Goal: Browse casually: Explore the website without a specific task or goal

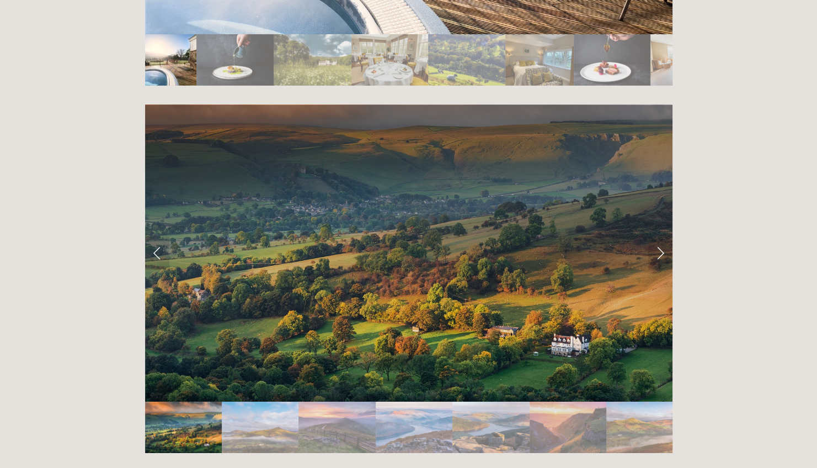
scroll to position [2198, 0]
click at [652, 236] on link "Next Slide" at bounding box center [661, 252] width 24 height 33
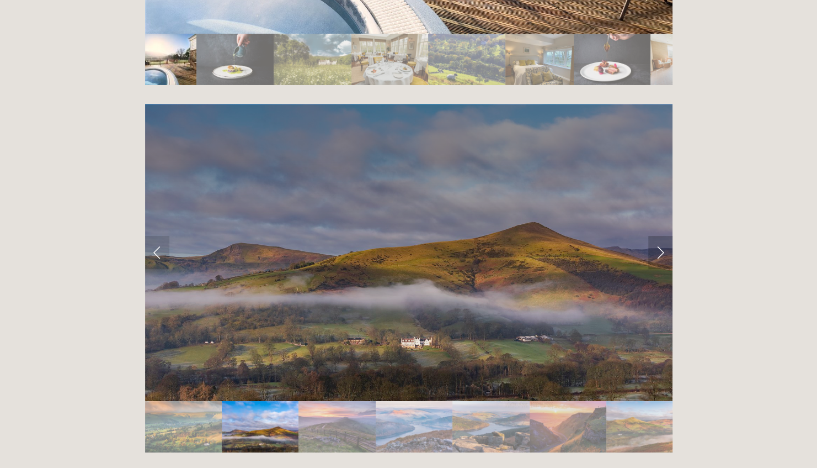
click at [652, 236] on link "Next Slide" at bounding box center [661, 252] width 24 height 33
click at [661, 236] on link "Next Slide" at bounding box center [661, 252] width 24 height 33
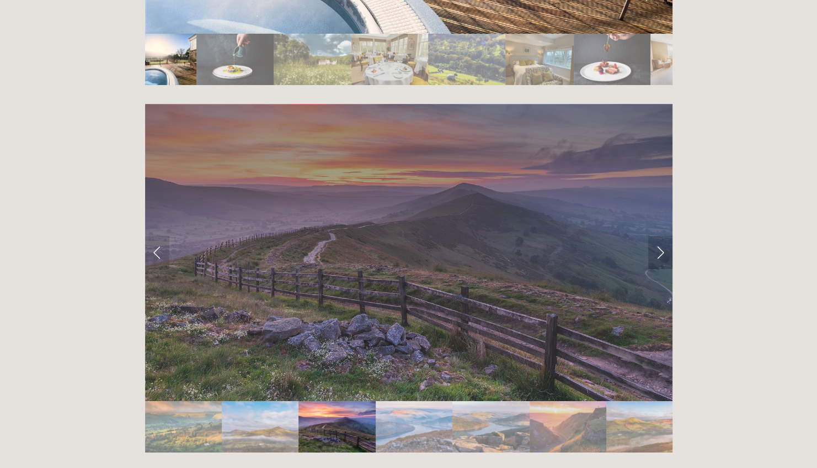
click at [661, 236] on link "Next Slide" at bounding box center [661, 252] width 24 height 33
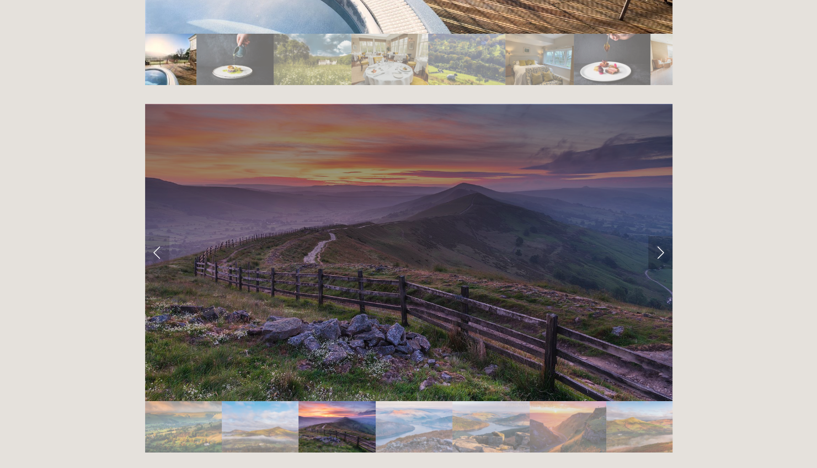
click at [661, 236] on link "Next Slide" at bounding box center [661, 252] width 24 height 33
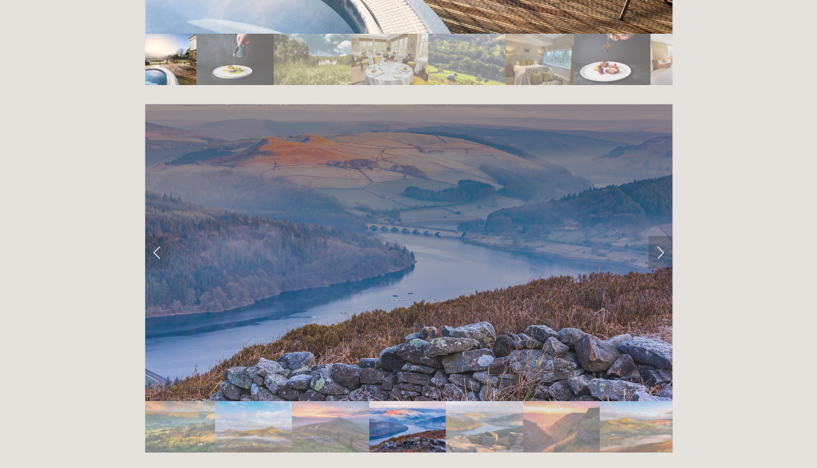
click at [661, 236] on link "Next Slide" at bounding box center [661, 252] width 24 height 33
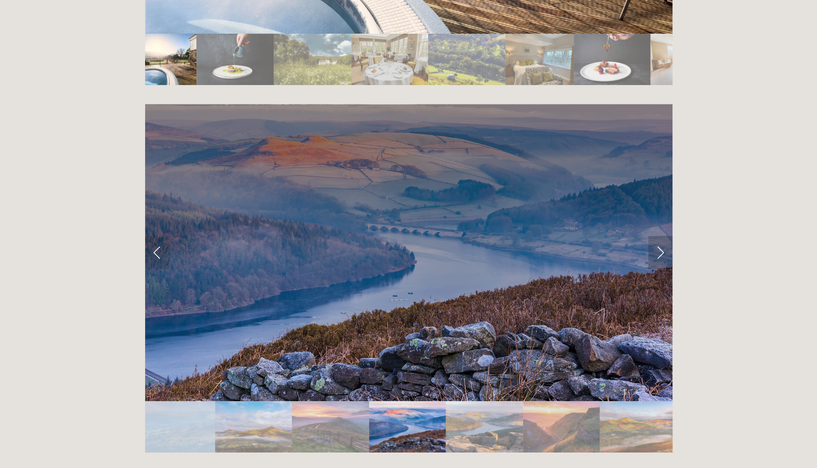
click at [661, 236] on link "Next Slide" at bounding box center [661, 252] width 24 height 33
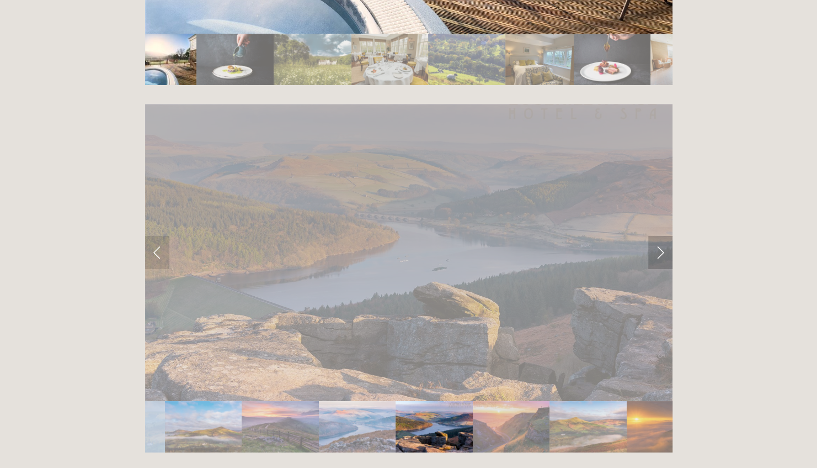
click at [661, 236] on link "Next Slide" at bounding box center [661, 252] width 24 height 33
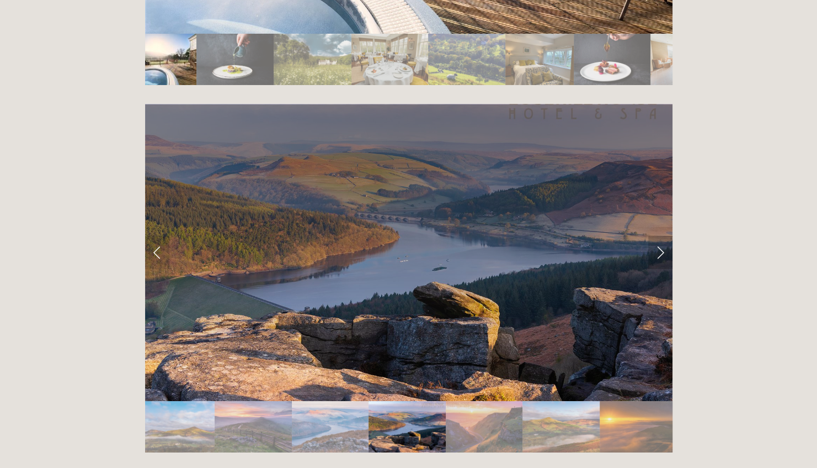
click at [661, 236] on link "Next Slide" at bounding box center [661, 252] width 24 height 33
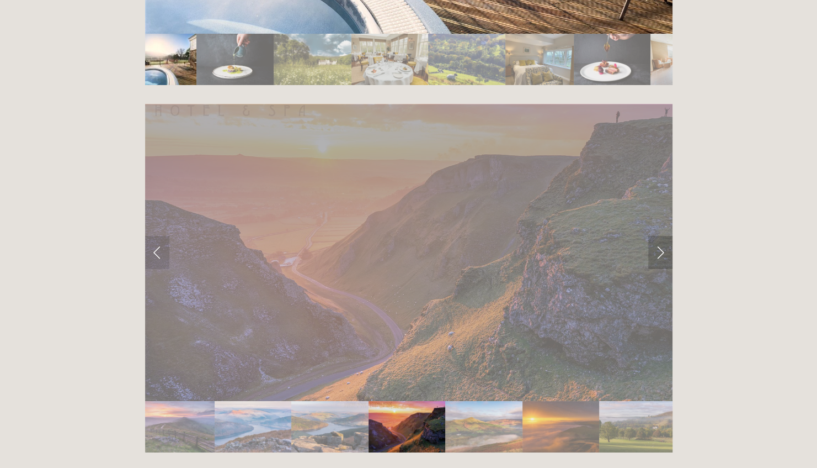
click at [661, 236] on link "Next Slide" at bounding box center [661, 252] width 24 height 33
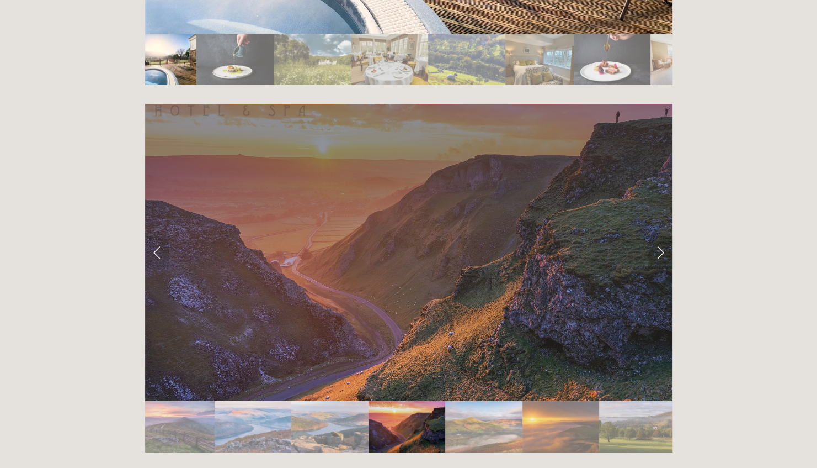
click at [661, 236] on link "Next Slide" at bounding box center [661, 252] width 24 height 33
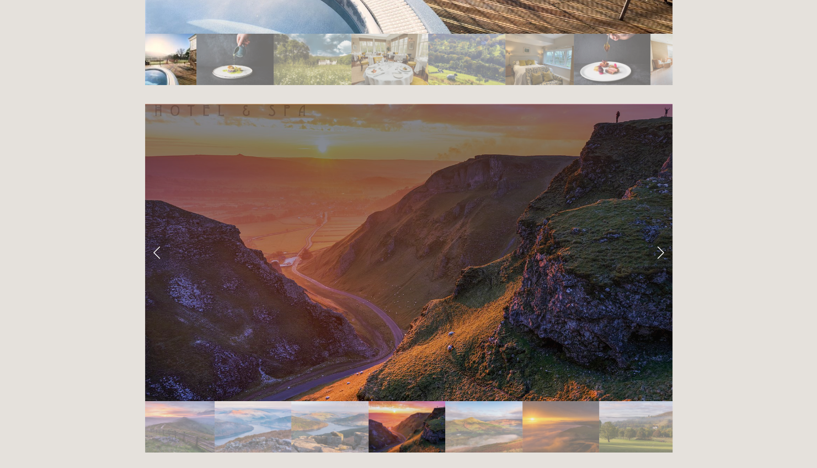
click at [661, 236] on link "Next Slide" at bounding box center [661, 252] width 24 height 33
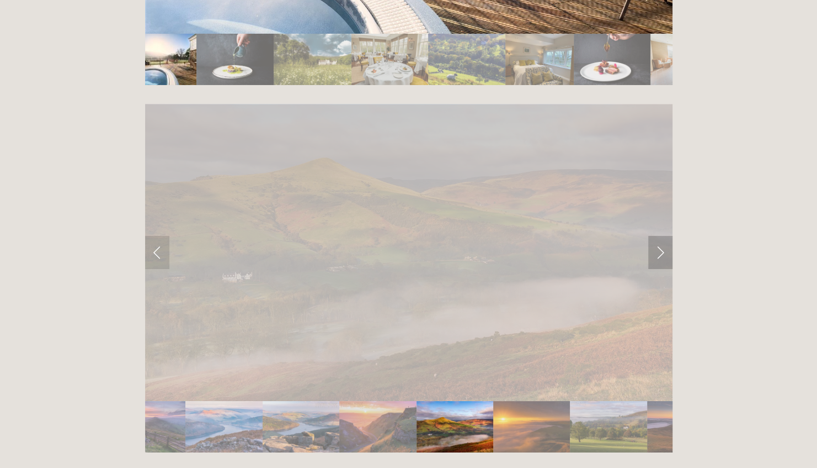
click at [661, 236] on link "Next Slide" at bounding box center [661, 252] width 24 height 33
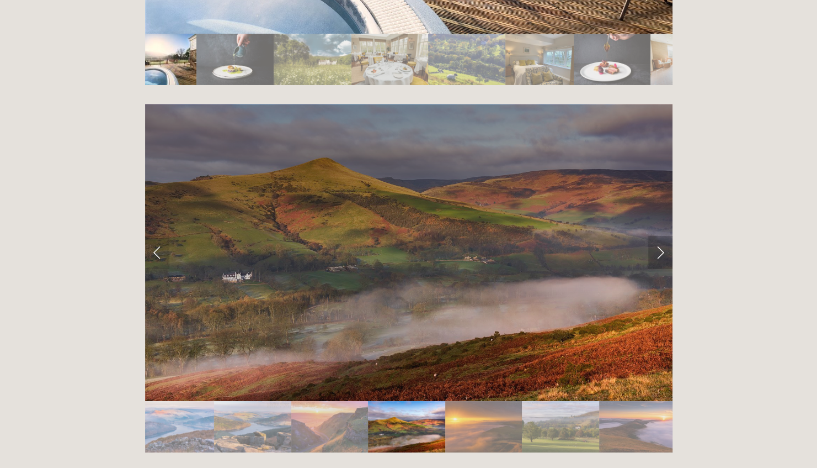
click at [661, 236] on link "Next Slide" at bounding box center [661, 252] width 24 height 33
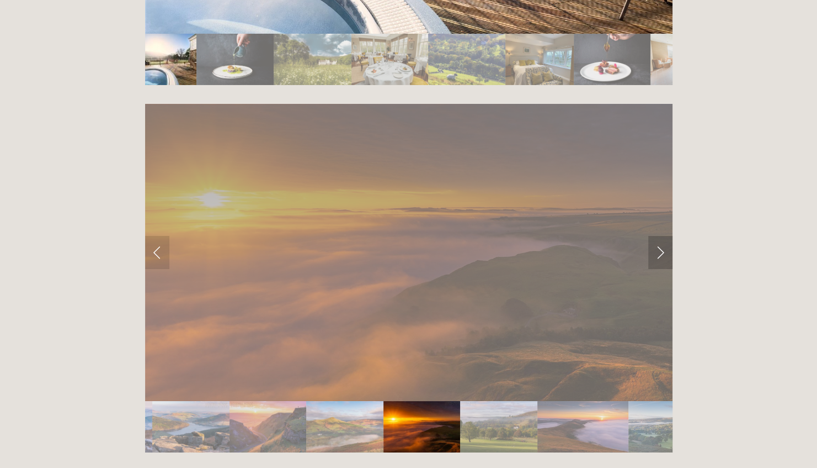
click at [661, 236] on link "Next Slide" at bounding box center [661, 252] width 24 height 33
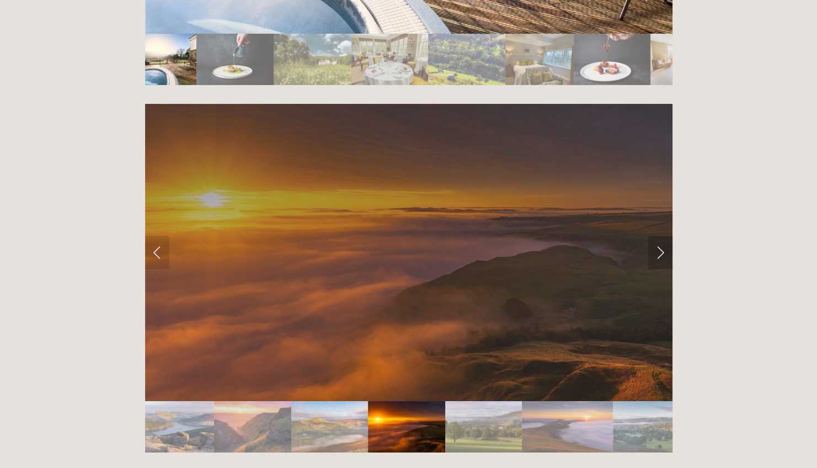
click at [661, 236] on link "Next Slide" at bounding box center [661, 252] width 24 height 33
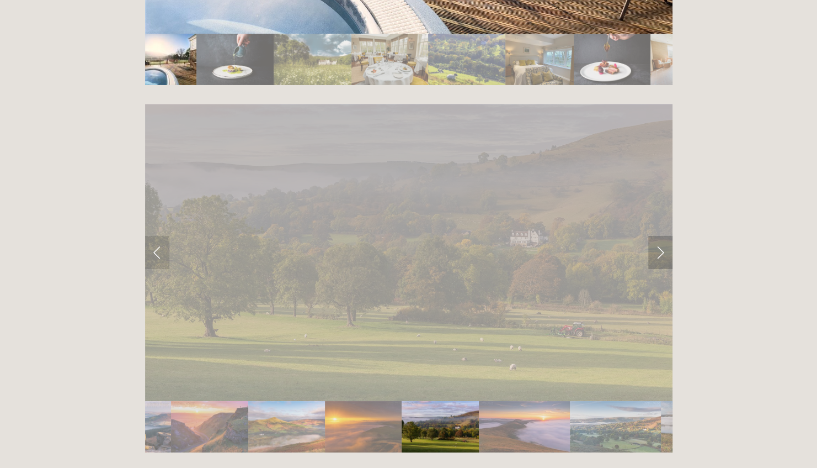
click at [661, 236] on link "Next Slide" at bounding box center [661, 252] width 24 height 33
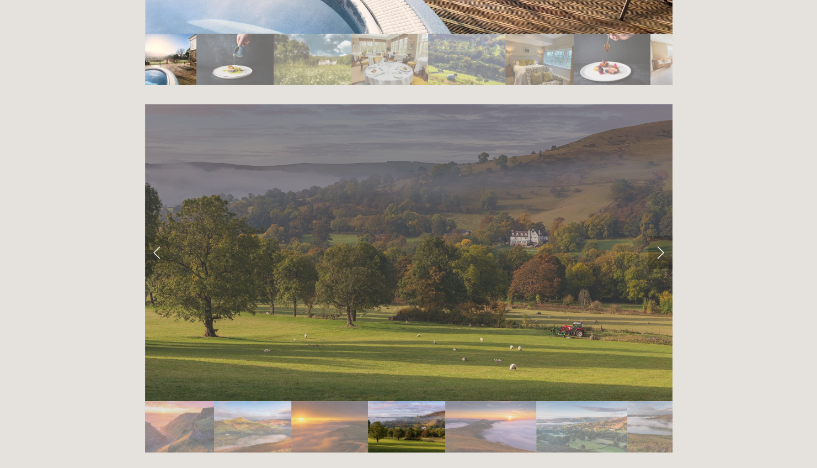
click at [661, 236] on link "Next Slide" at bounding box center [661, 252] width 24 height 33
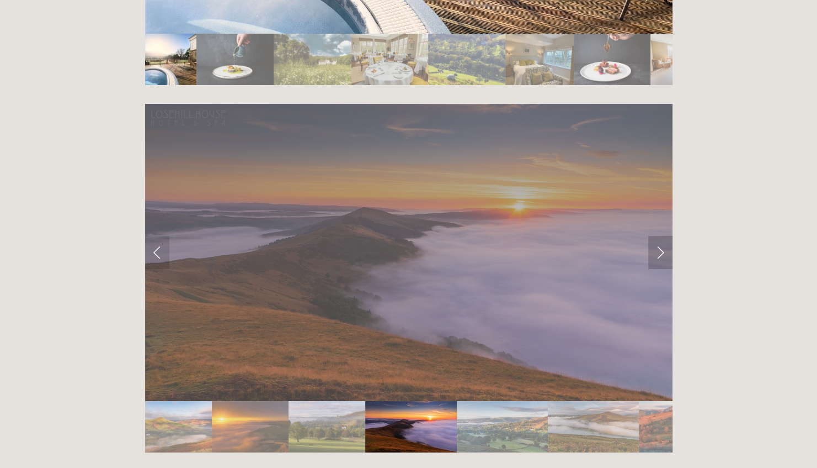
click at [661, 236] on link "Next Slide" at bounding box center [661, 252] width 24 height 33
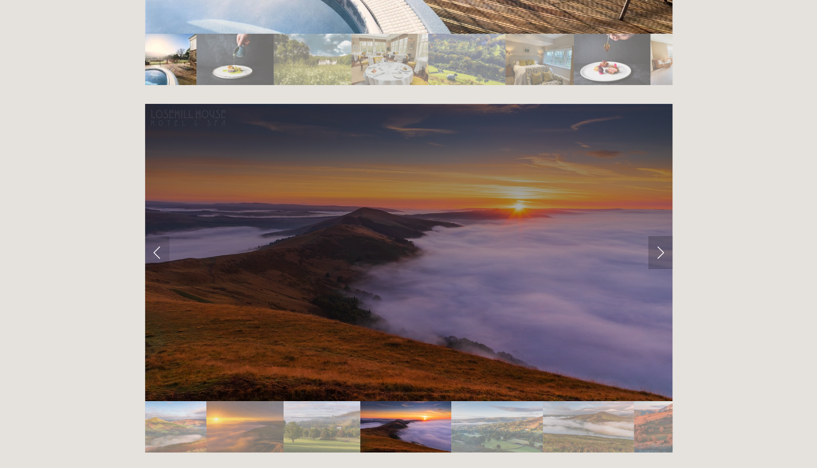
click at [661, 236] on link "Next Slide" at bounding box center [661, 252] width 24 height 33
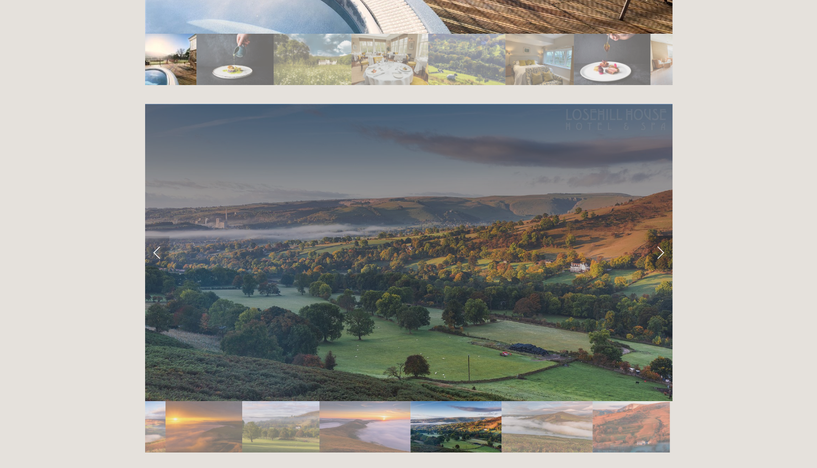
click at [661, 236] on link "Next Slide" at bounding box center [661, 252] width 24 height 33
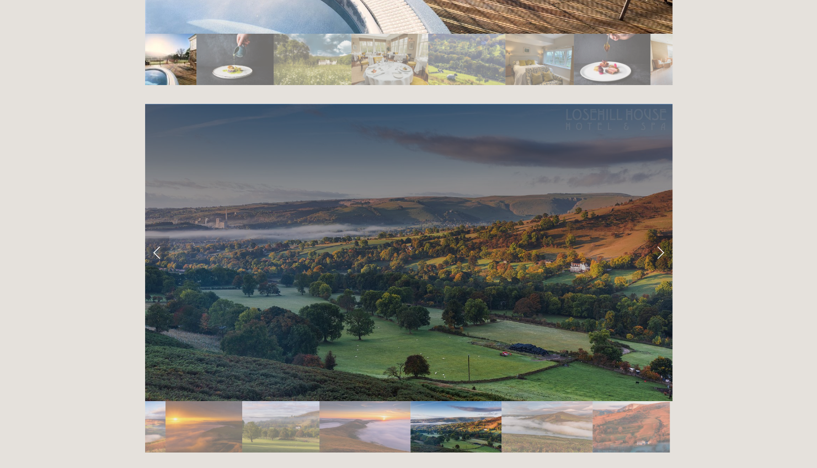
click at [661, 236] on link "Next Slide" at bounding box center [661, 252] width 24 height 33
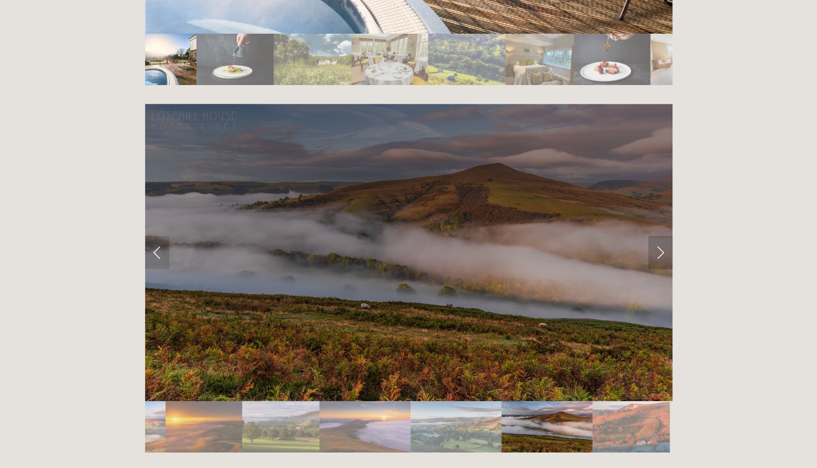
click at [661, 236] on link "Next Slide" at bounding box center [661, 252] width 24 height 33
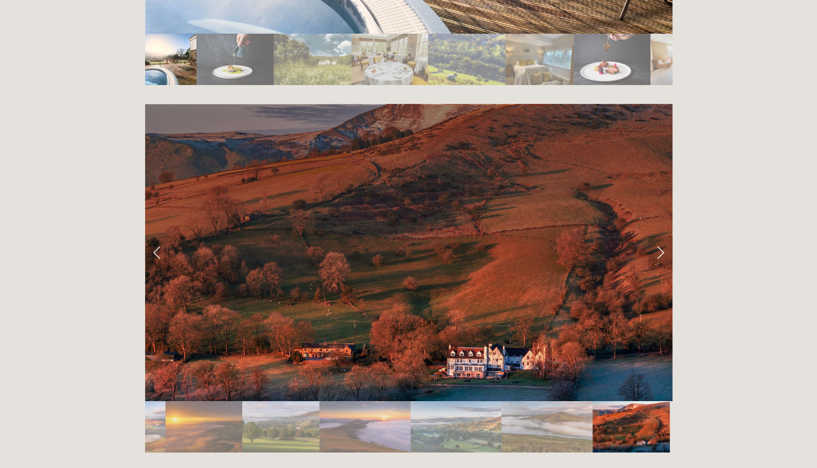
click at [661, 236] on link "Next Slide" at bounding box center [661, 252] width 24 height 33
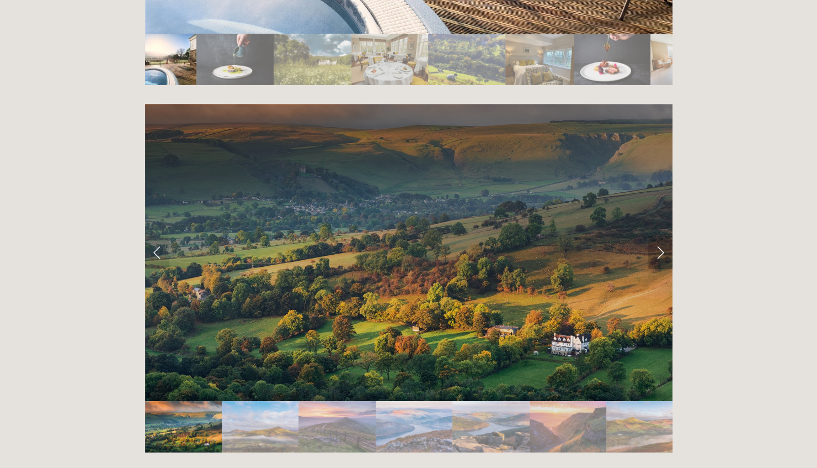
click at [661, 236] on link "Next Slide" at bounding box center [661, 252] width 24 height 33
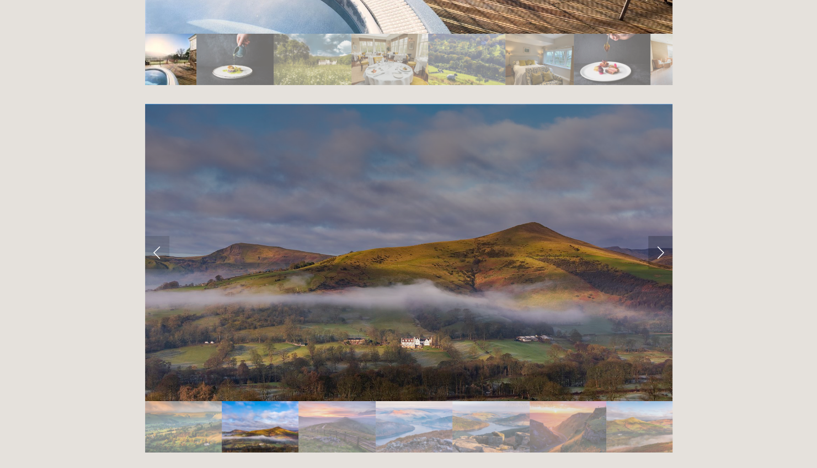
click at [661, 236] on link "Next Slide" at bounding box center [661, 252] width 24 height 33
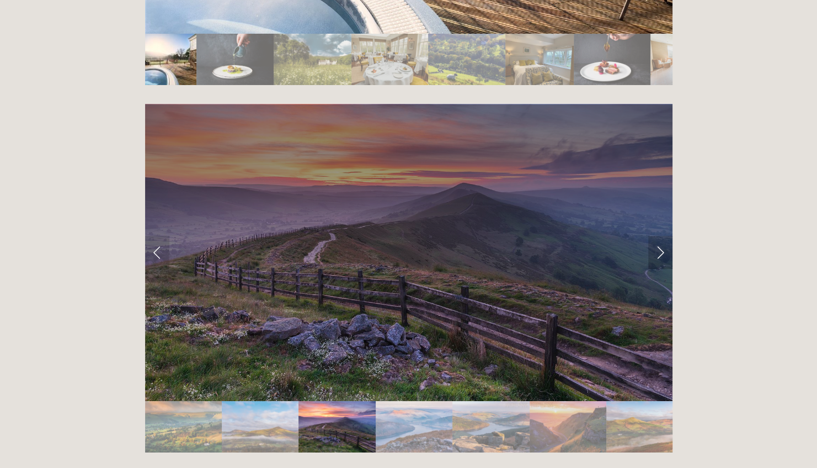
click at [661, 236] on link "Next Slide" at bounding box center [661, 252] width 24 height 33
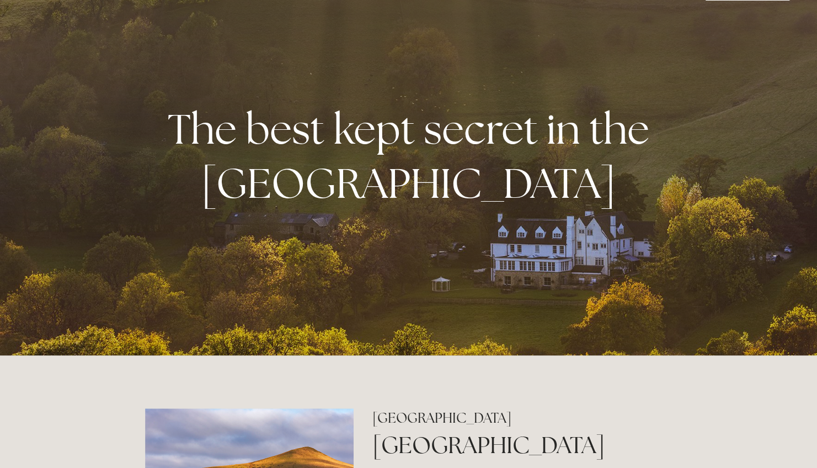
scroll to position [22, 0]
